Goal: Task Accomplishment & Management: Manage account settings

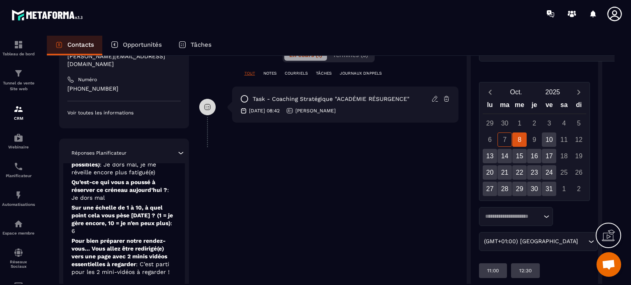
scroll to position [88, 0]
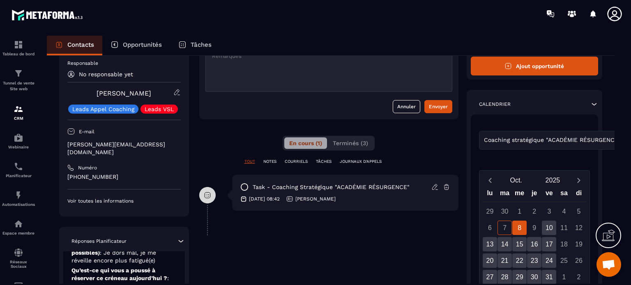
click at [324, 162] on p "TÂCHES" at bounding box center [324, 162] width 16 height 6
click at [248, 160] on p "TOUT" at bounding box center [249, 162] width 11 height 6
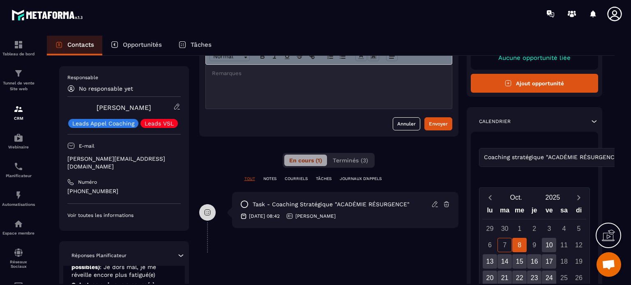
scroll to position [0, 0]
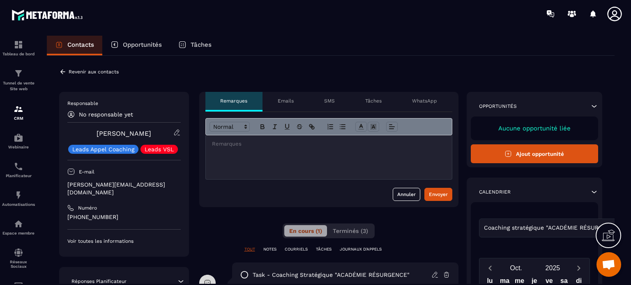
click at [369, 101] on p "Tâches" at bounding box center [373, 101] width 16 height 7
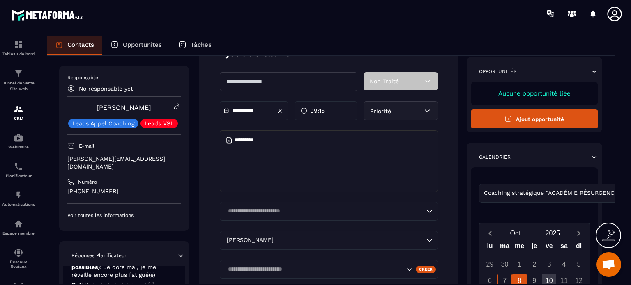
scroll to position [82, 0]
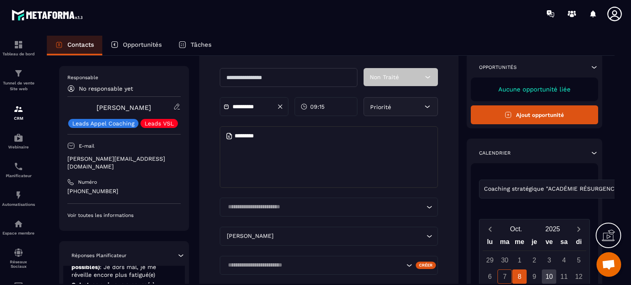
click at [315, 106] on span "09:15" at bounding box center [317, 107] width 14 height 8
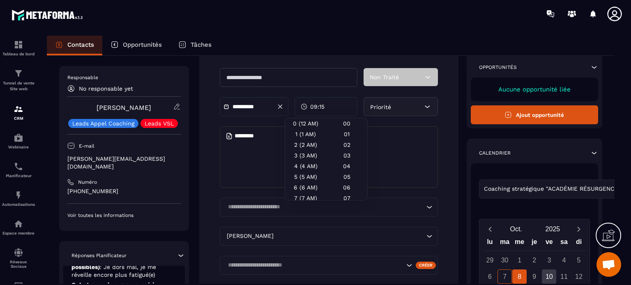
click at [278, 23] on div at bounding box center [363, 14] width 534 height 28
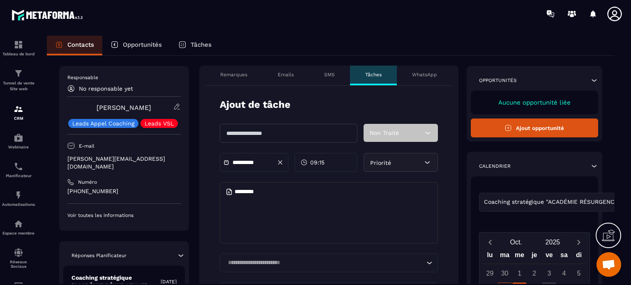
scroll to position [41, 0]
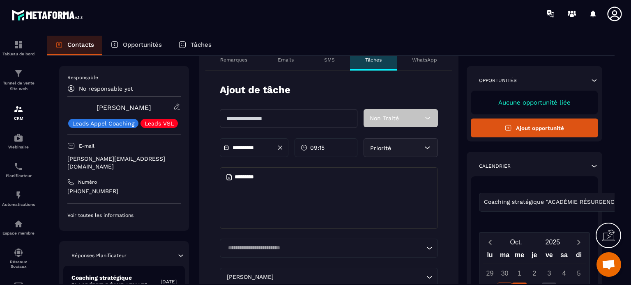
click at [607, 264] on span "Ouvrir le chat" at bounding box center [608, 265] width 14 height 11
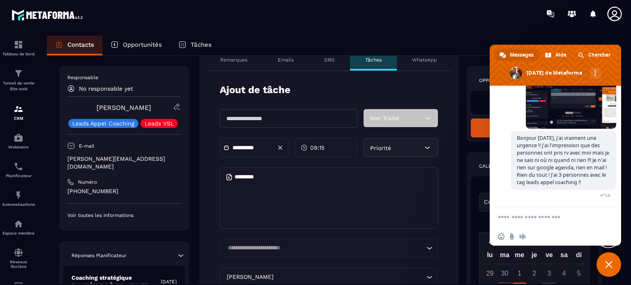
scroll to position [7733, 0]
click at [506, 218] on textarea "Entrez votre message..." at bounding box center [546, 217] width 97 height 7
click at [463, 200] on div "Responsable No responsable yet [PERSON_NAME] Leads Appel Coaching Leads VSL E-m…" at bounding box center [330, 262] width 543 height 422
click at [476, 21] on div at bounding box center [363, 14] width 534 height 28
click at [606, 265] on span "Fermer le chat" at bounding box center [608, 264] width 7 height 7
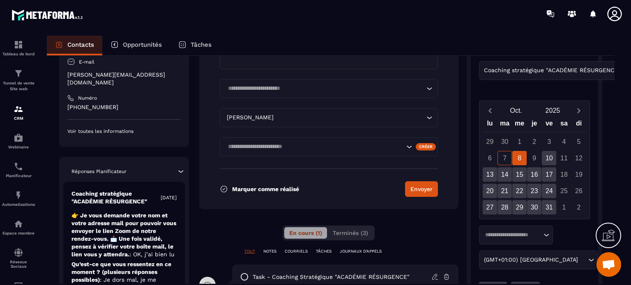
scroll to position [205, 0]
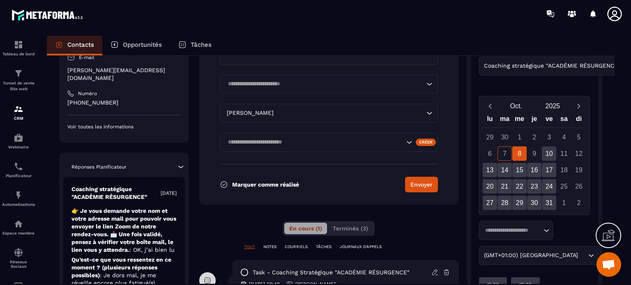
click at [519, 151] on div "8" at bounding box center [519, 154] width 14 height 14
click at [547, 151] on div "10" at bounding box center [549, 154] width 14 height 14
click at [520, 153] on div "8" at bounding box center [519, 154] width 14 height 14
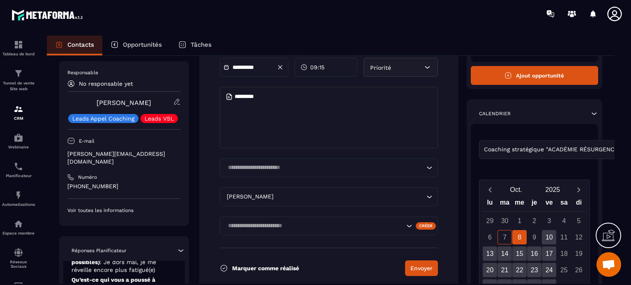
scroll to position [89, 0]
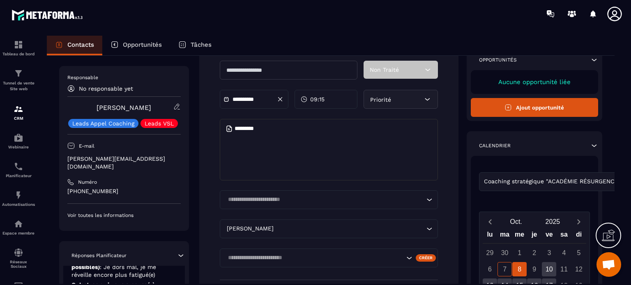
click at [317, 99] on span "09:15" at bounding box center [317, 99] width 14 height 8
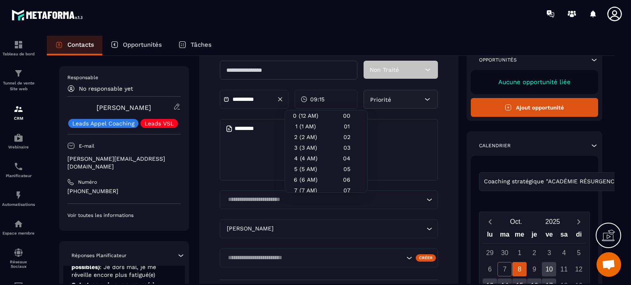
click at [307, 83] on form "**********" at bounding box center [328, 172] width 259 height 298
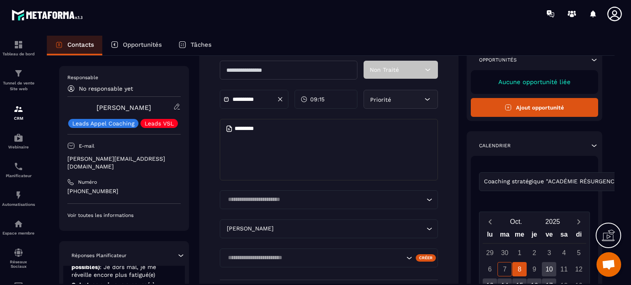
click at [200, 44] on p "Tâches" at bounding box center [200, 44] width 21 height 7
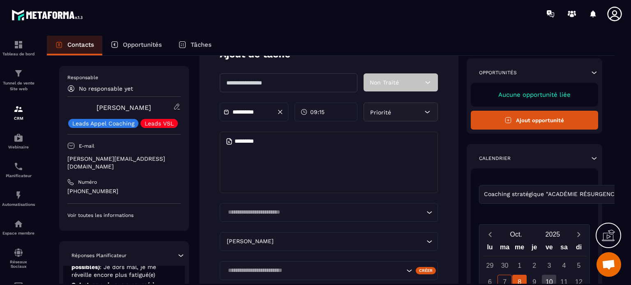
scroll to position [82, 0]
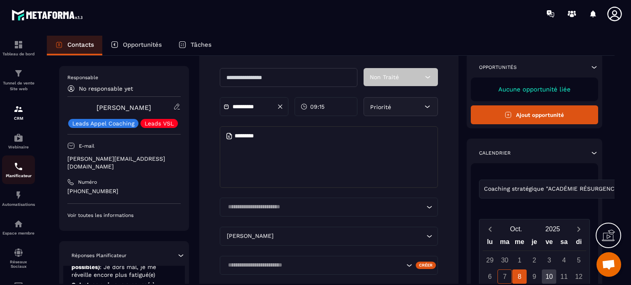
click at [17, 168] on img at bounding box center [19, 167] width 10 height 10
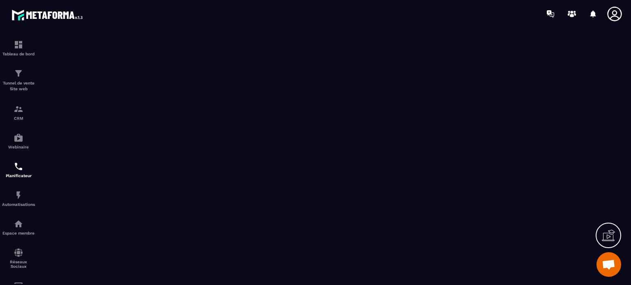
click at [611, 13] on icon at bounding box center [614, 14] width 16 height 16
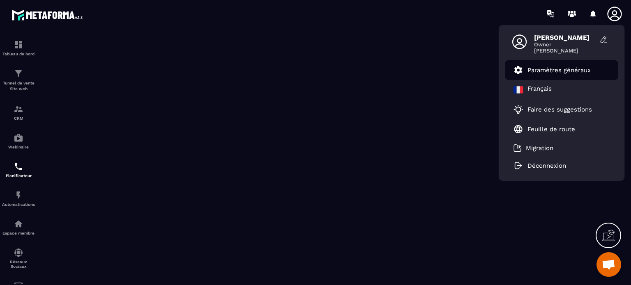
click at [539, 70] on p "Paramètres généraux" at bounding box center [558, 70] width 63 height 7
click at [538, 70] on p "Paramètres généraux" at bounding box center [558, 70] width 63 height 7
click at [545, 69] on p "Paramètres généraux" at bounding box center [558, 70] width 63 height 7
click at [546, 35] on span "[PERSON_NAME]" at bounding box center [565, 38] width 62 height 8
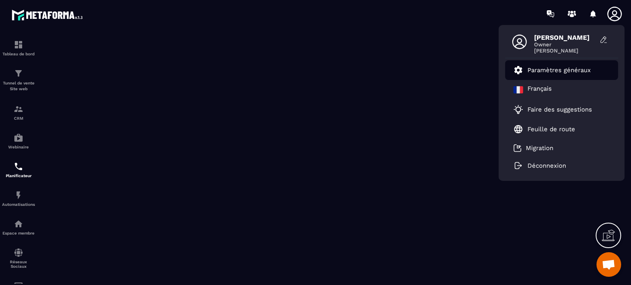
click at [545, 71] on p "Paramètres généraux" at bounding box center [558, 70] width 63 height 7
